Goal: Find specific page/section: Find specific page/section

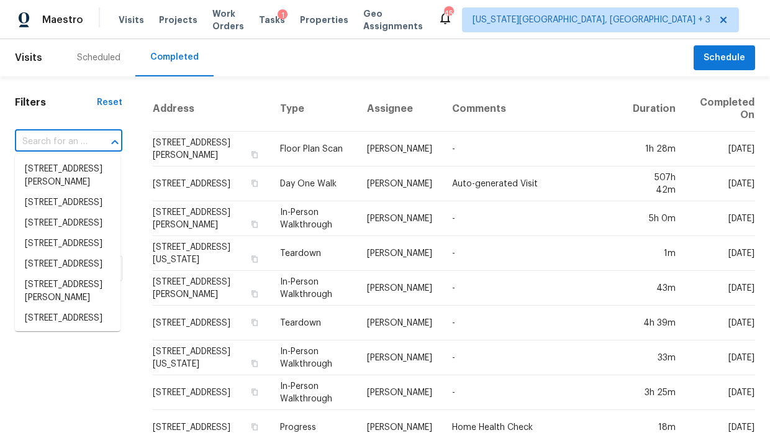
click at [63, 139] on input "text" at bounding box center [51, 141] width 73 height 19
paste input "1513 Armstrong Dr, Longmont, CO 80504"
type input "1513 Armstrong Dr, Longmont, CO 80504"
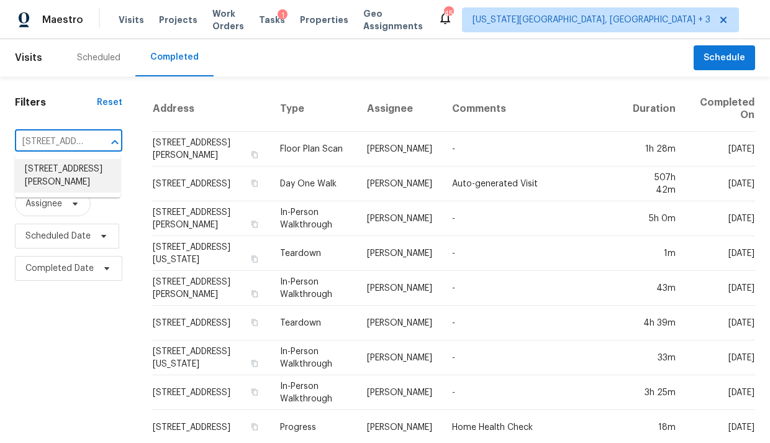
click at [64, 166] on li "1513 Armstrong Dr, Longmont, CO 80504" at bounding box center [68, 176] width 106 height 34
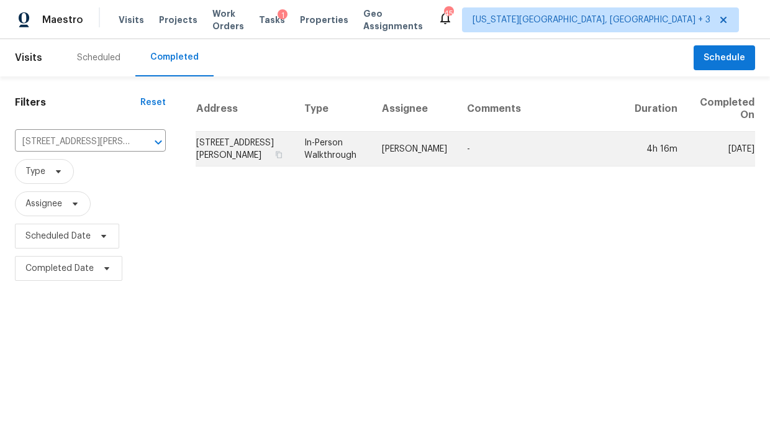
click at [246, 141] on td "1513 Armstrong Dr, Longmont, CO 80504" at bounding box center [245, 149] width 99 height 35
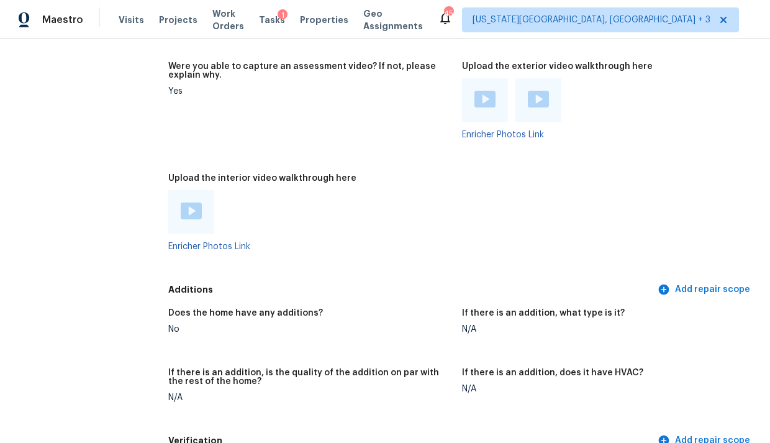
scroll to position [2722, 0]
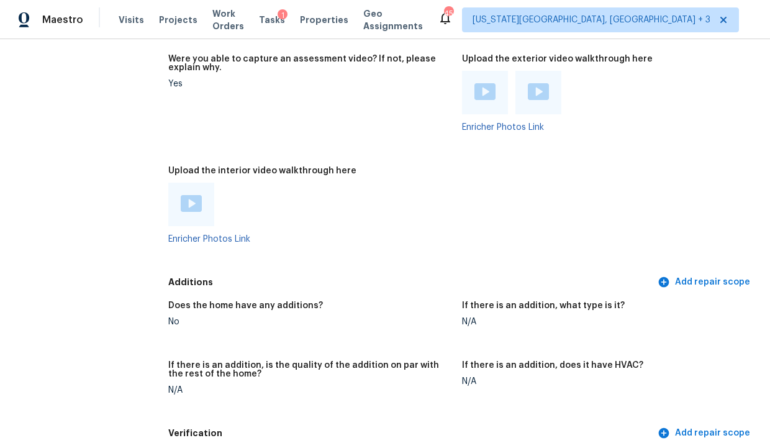
click at [188, 197] on img at bounding box center [191, 203] width 21 height 17
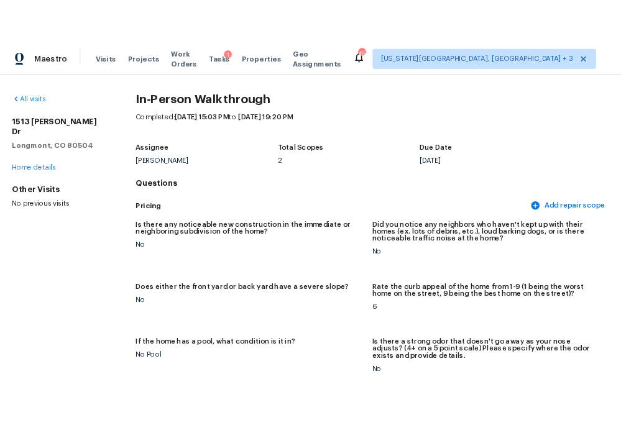
scroll to position [0, 0]
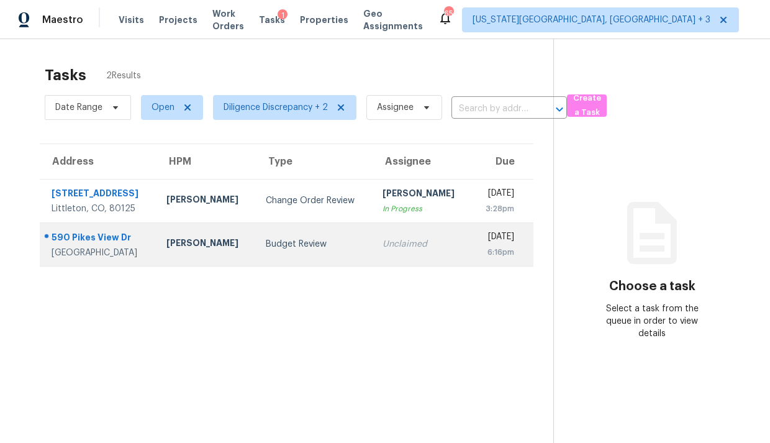
click at [316, 237] on td "Budget Review" at bounding box center [314, 243] width 117 height 43
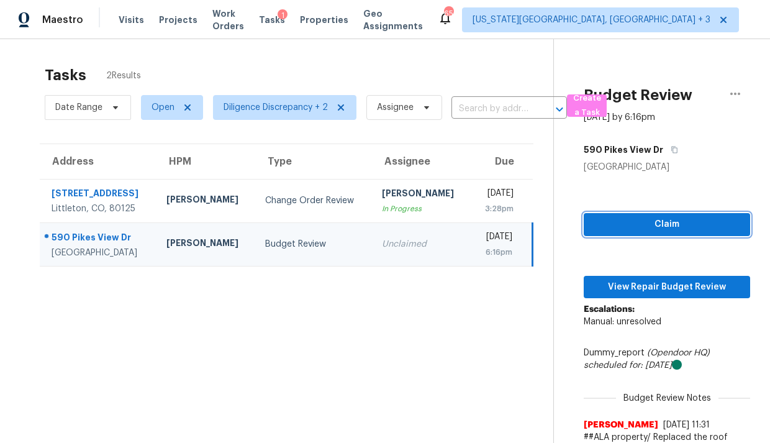
click at [620, 226] on span "Claim" at bounding box center [667, 225] width 147 height 16
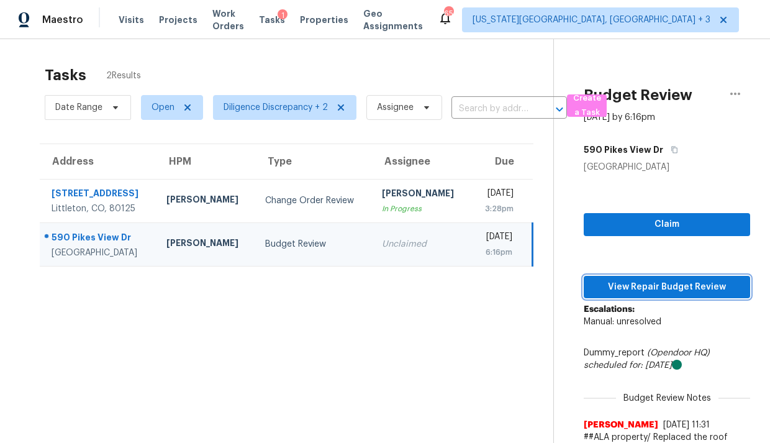
click at [620, 285] on span "View Repair Budget Review" at bounding box center [667, 288] width 147 height 16
